Goal: Task Accomplishment & Management: Manage account settings

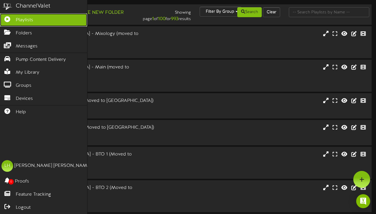
click at [22, 18] on span "Playlists" at bounding box center [25, 20] width 18 height 7
click at [19, 18] on span "Playlists" at bounding box center [25, 20] width 18 height 7
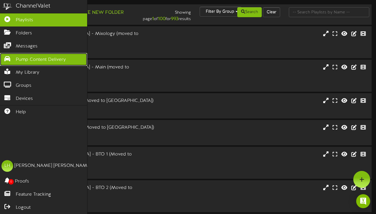
click at [27, 63] on span "Pump Content Delivery" at bounding box center [41, 60] width 50 height 7
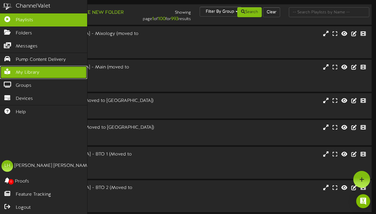
click at [32, 75] on span "My Library" at bounding box center [28, 72] width 24 height 7
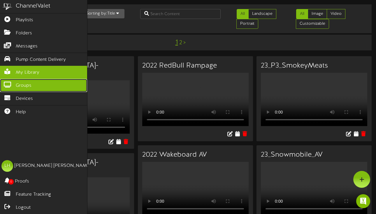
click at [18, 84] on span "Groups" at bounding box center [24, 86] width 16 height 7
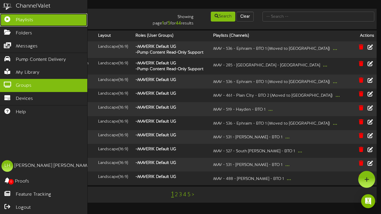
click at [26, 15] on link "Playlists" at bounding box center [43, 19] width 87 height 13
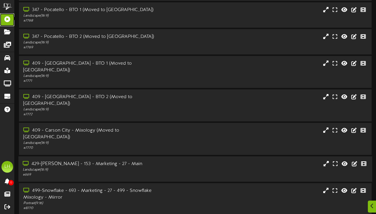
scroll to position [106, 0]
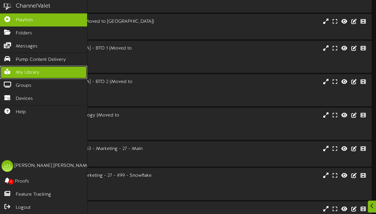
click at [24, 76] on span "My Library" at bounding box center [28, 72] width 24 height 7
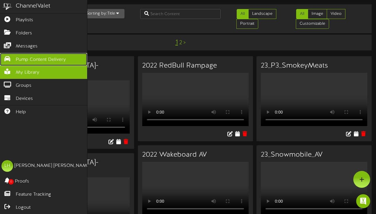
click at [27, 60] on span "Pump Content Delivery" at bounding box center [41, 60] width 50 height 7
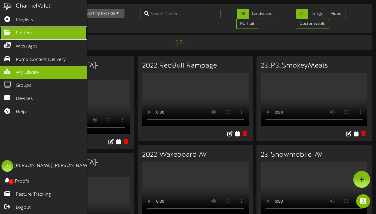
click at [20, 34] on span "Folders" at bounding box center [24, 33] width 16 height 7
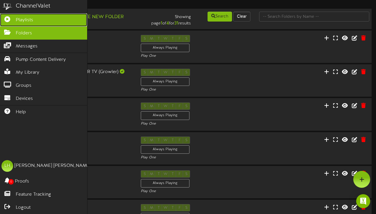
click at [20, 21] on span "Playlists" at bounding box center [25, 20] width 18 height 7
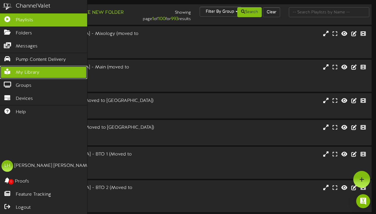
click at [23, 71] on span "My Library" at bounding box center [28, 72] width 24 height 7
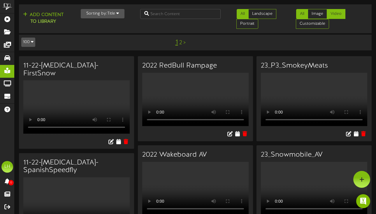
click at [341, 14] on link "Video" at bounding box center [336, 14] width 19 height 10
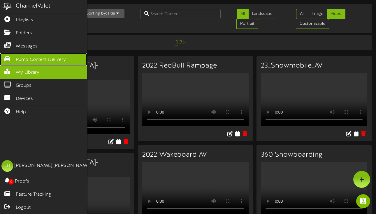
click at [26, 60] on span "Pump Content Delivery" at bounding box center [41, 60] width 50 height 7
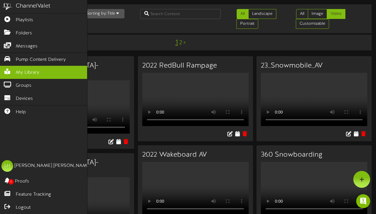
click at [20, 8] on div "ChannelValet" at bounding box center [33, 6] width 35 height 8
click at [9, 8] on img at bounding box center [7, 6] width 15 height 13
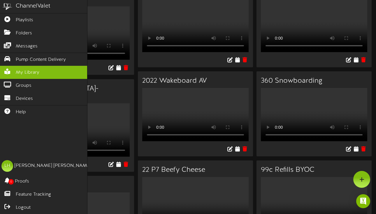
scroll to position [72, 0]
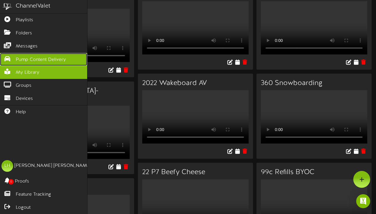
click at [29, 60] on span "Pump Content Delivery" at bounding box center [41, 60] width 50 height 7
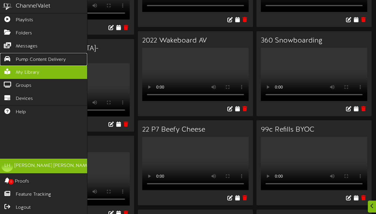
scroll to position [116, 0]
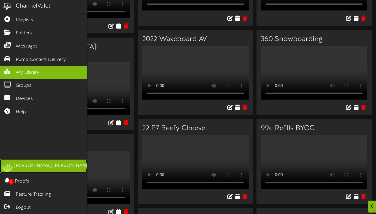
click at [32, 163] on div "Linda Hart" at bounding box center [53, 166] width 77 height 7
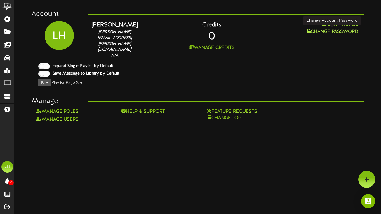
click at [322, 31] on button "Change Password" at bounding box center [332, 31] width 55 height 7
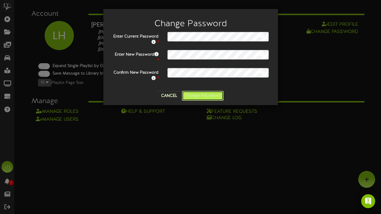
click at [199, 98] on button "Change Password" at bounding box center [203, 96] width 42 height 10
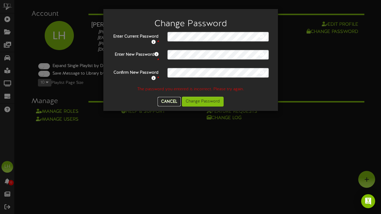
click at [170, 101] on button "Cancel" at bounding box center [169, 101] width 23 height 9
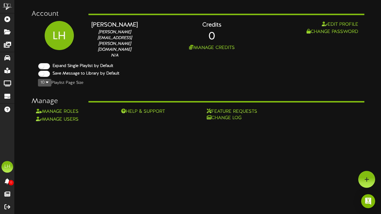
click at [107, 123] on html "ChannelValet Playlists Folders Messages Pump Content Delivery My Library Groups…" at bounding box center [190, 61] width 381 height 123
click at [118, 123] on html "ChannelValet Playlists Folders Messages Pump Content Delivery My Library Groups…" at bounding box center [190, 61] width 381 height 123
click at [62, 44] on div "LH" at bounding box center [59, 35] width 29 height 29
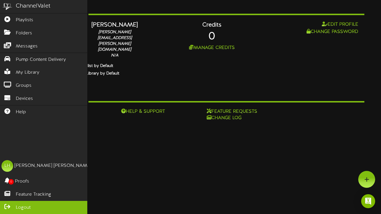
click at [26, 208] on span "Logout" at bounding box center [23, 208] width 15 height 7
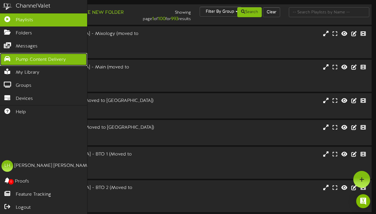
click at [17, 60] on span "Pump Content Delivery" at bounding box center [41, 60] width 50 height 7
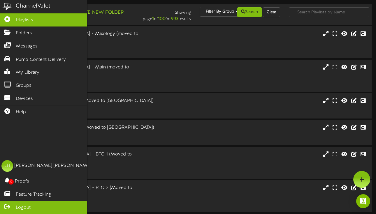
click at [16, 208] on span "Logout" at bounding box center [23, 208] width 15 height 7
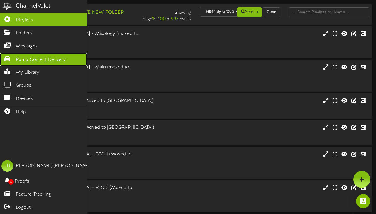
click at [13, 58] on icon at bounding box center [7, 58] width 15 height 4
click at [9, 60] on icon at bounding box center [7, 58] width 15 height 4
click at [7, 58] on icon at bounding box center [7, 58] width 15 height 4
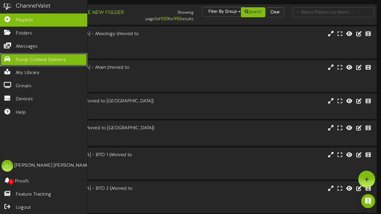
click at [19, 58] on span "Pump Content Delivery" at bounding box center [41, 60] width 50 height 7
